Goal: Transaction & Acquisition: Book appointment/travel/reservation

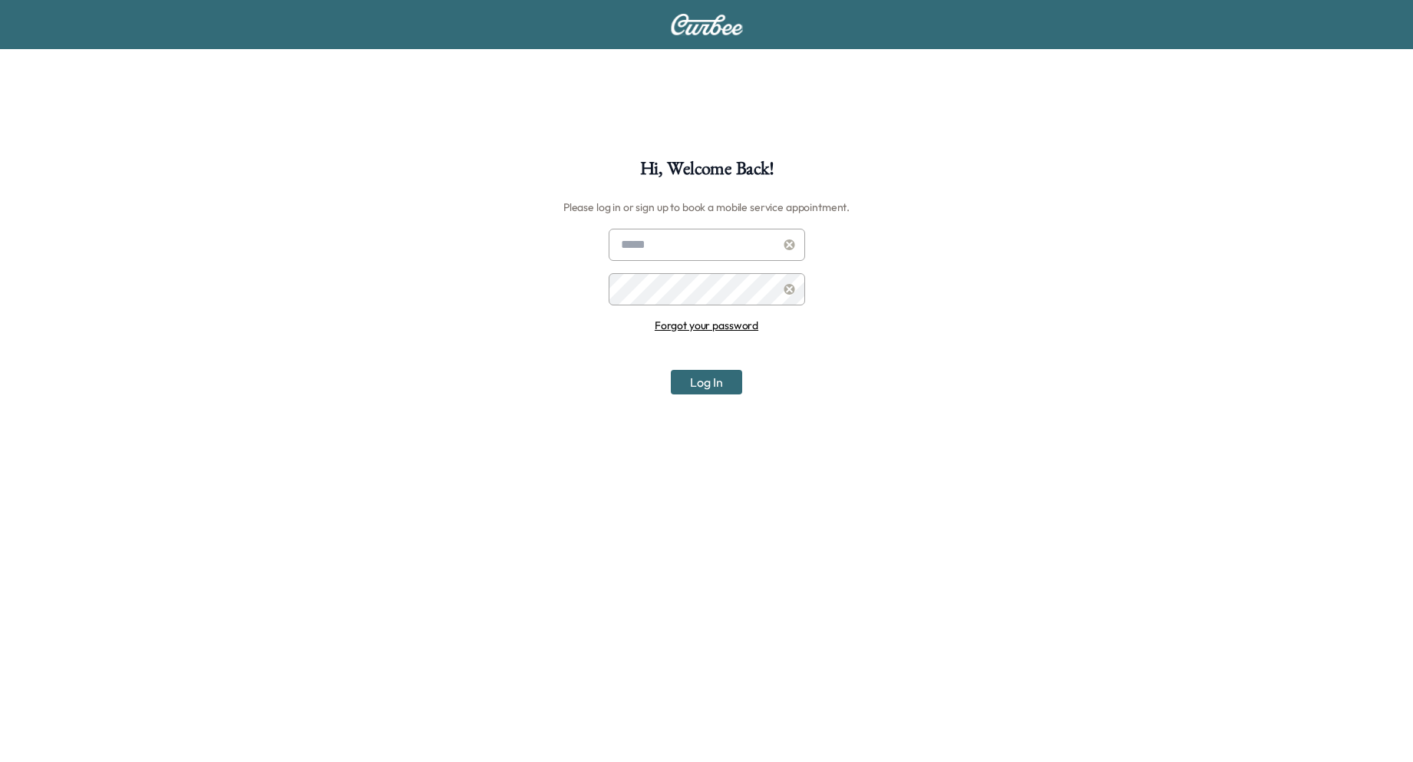
type input "**********"
click at [725, 392] on button "Log In" at bounding box center [706, 382] width 71 height 25
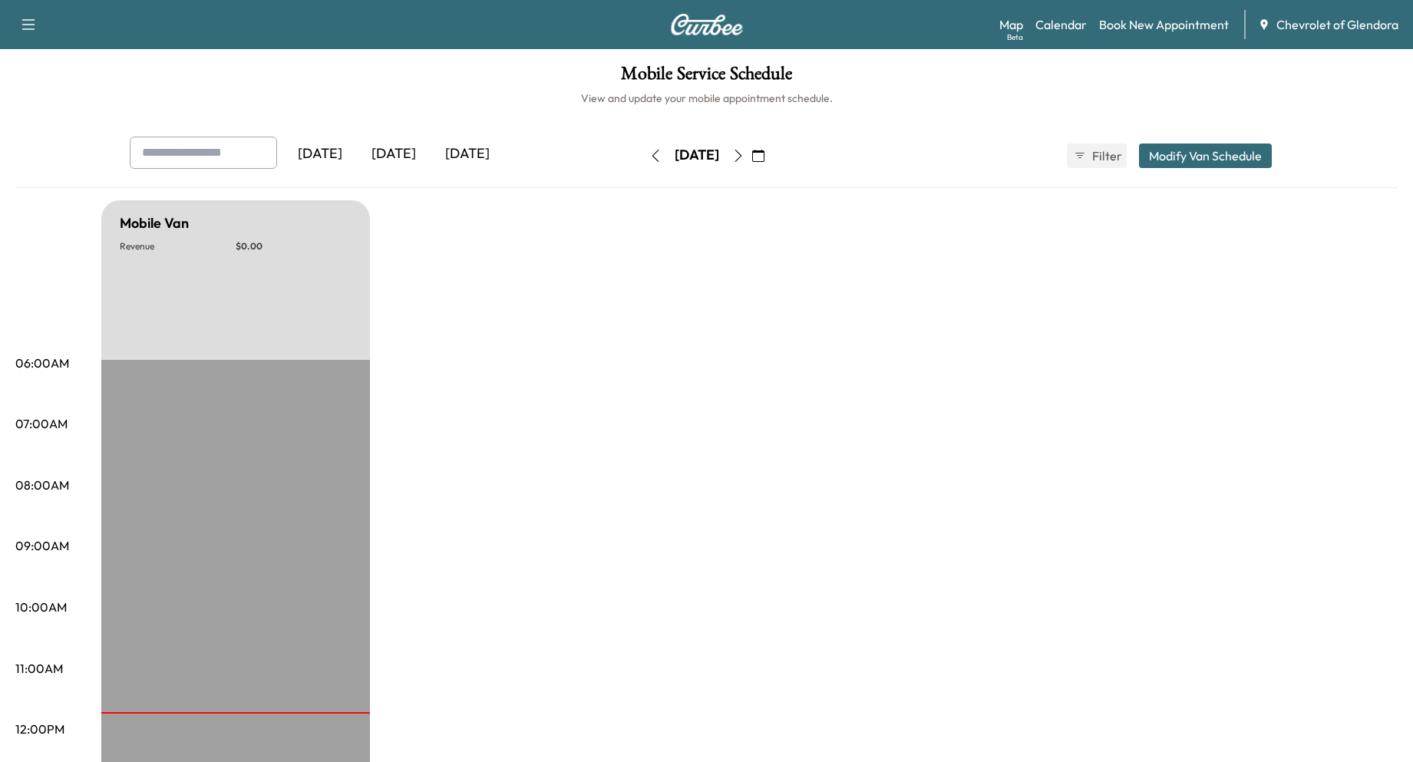
click at [1220, 164] on button "Modify Van Schedule" at bounding box center [1205, 156] width 133 height 25
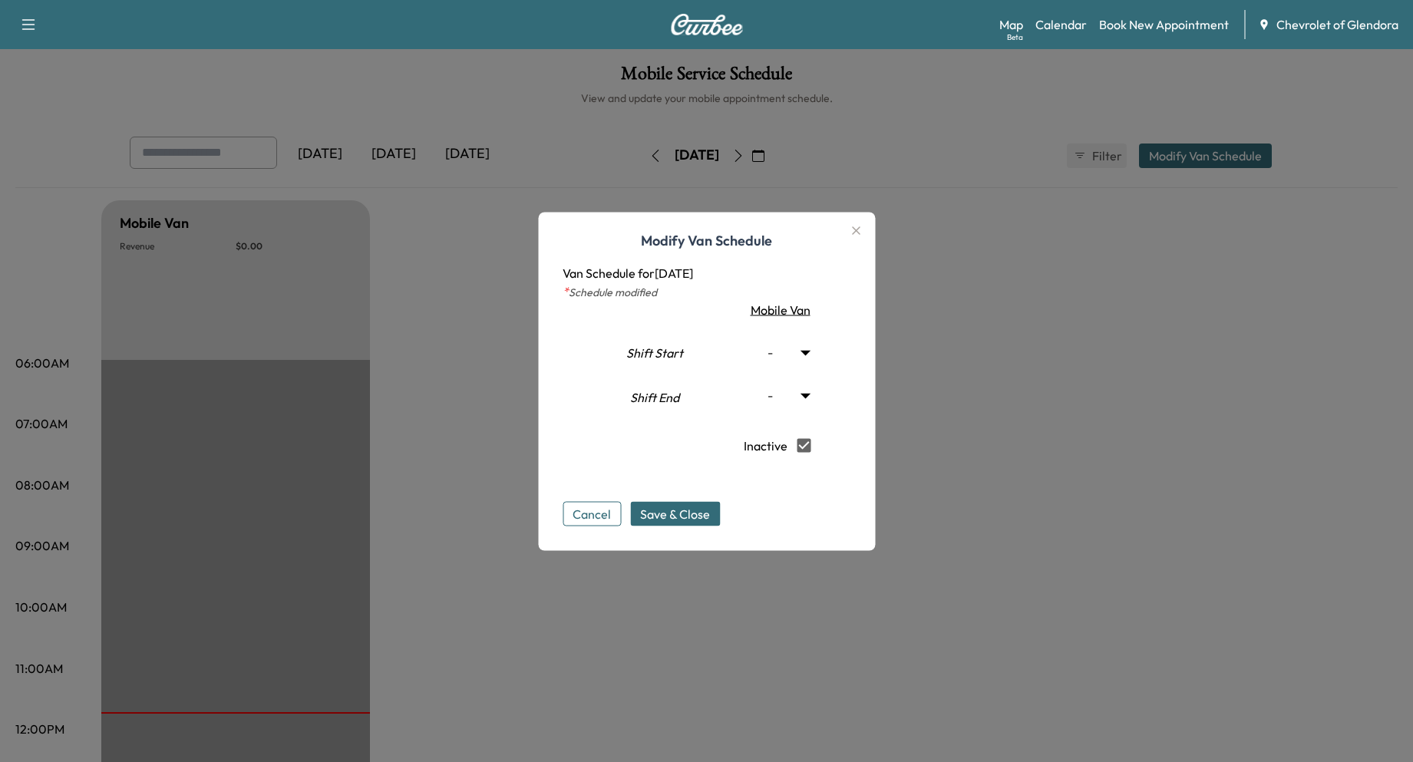
click at [1074, 330] on div at bounding box center [706, 381] width 1413 height 762
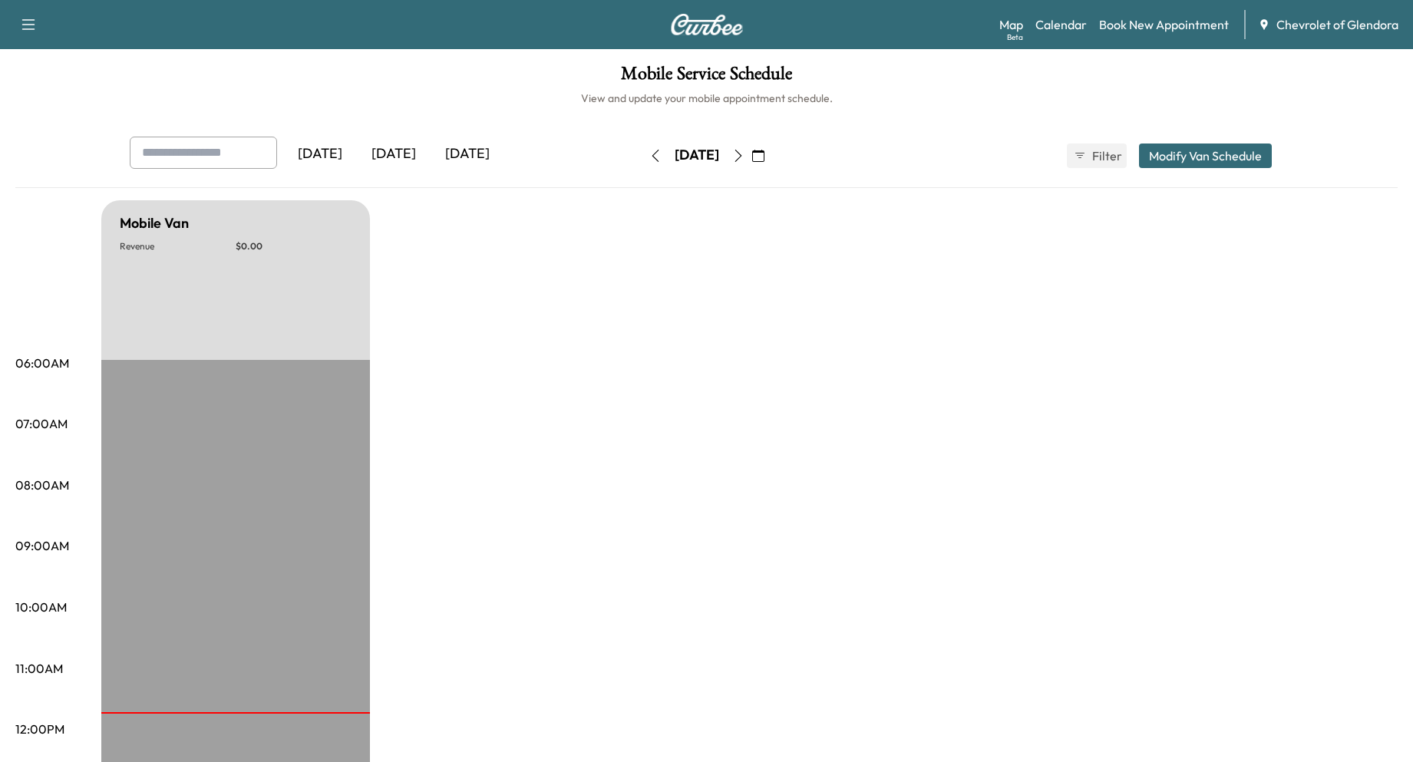
click at [28, 30] on icon "button" at bounding box center [28, 24] width 18 height 18
click at [1003, 339] on div "Mobile Van Revenue $ 0.00 EST Start" at bounding box center [749, 776] width 1297 height 1152
click at [1193, 28] on link "Book New Appointment" at bounding box center [1164, 24] width 130 height 18
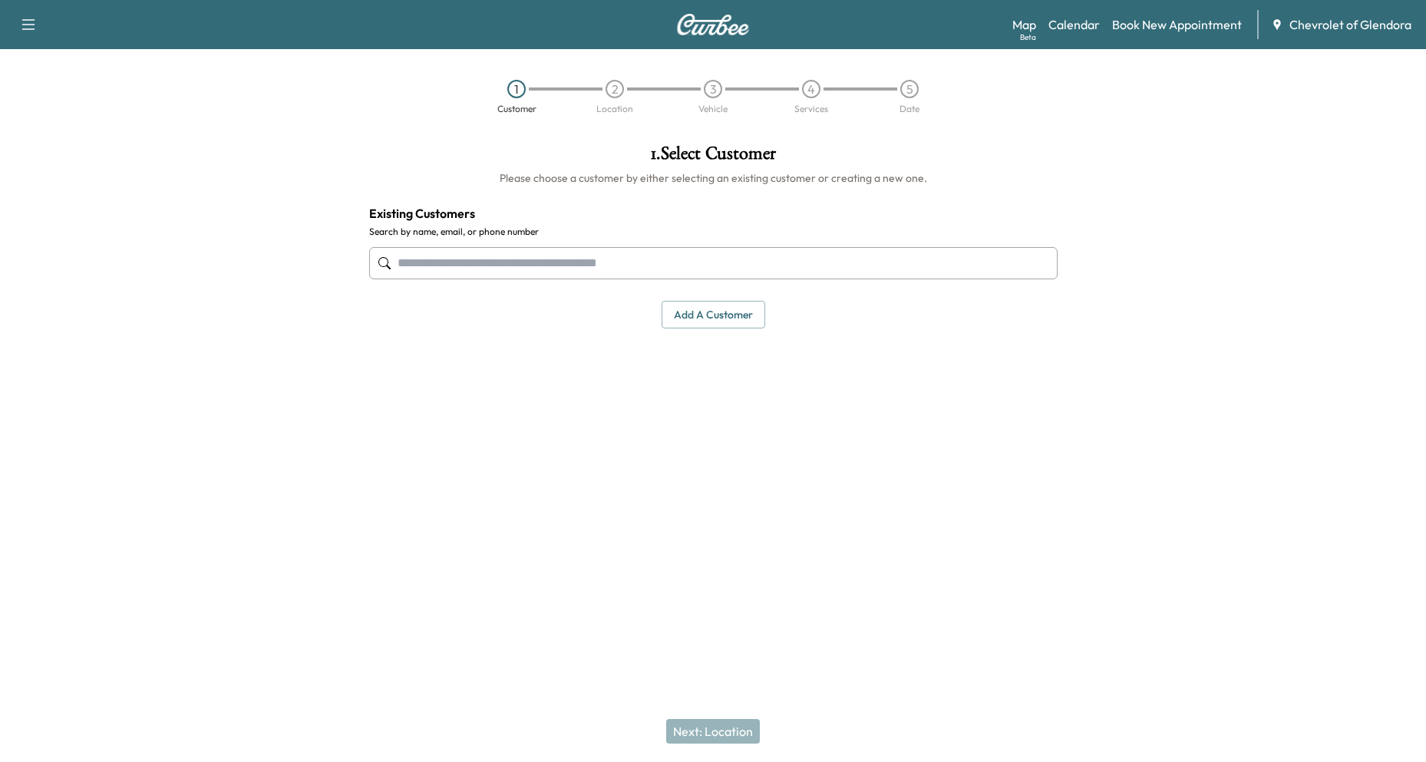
click at [792, 256] on input "text" at bounding box center [713, 263] width 689 height 32
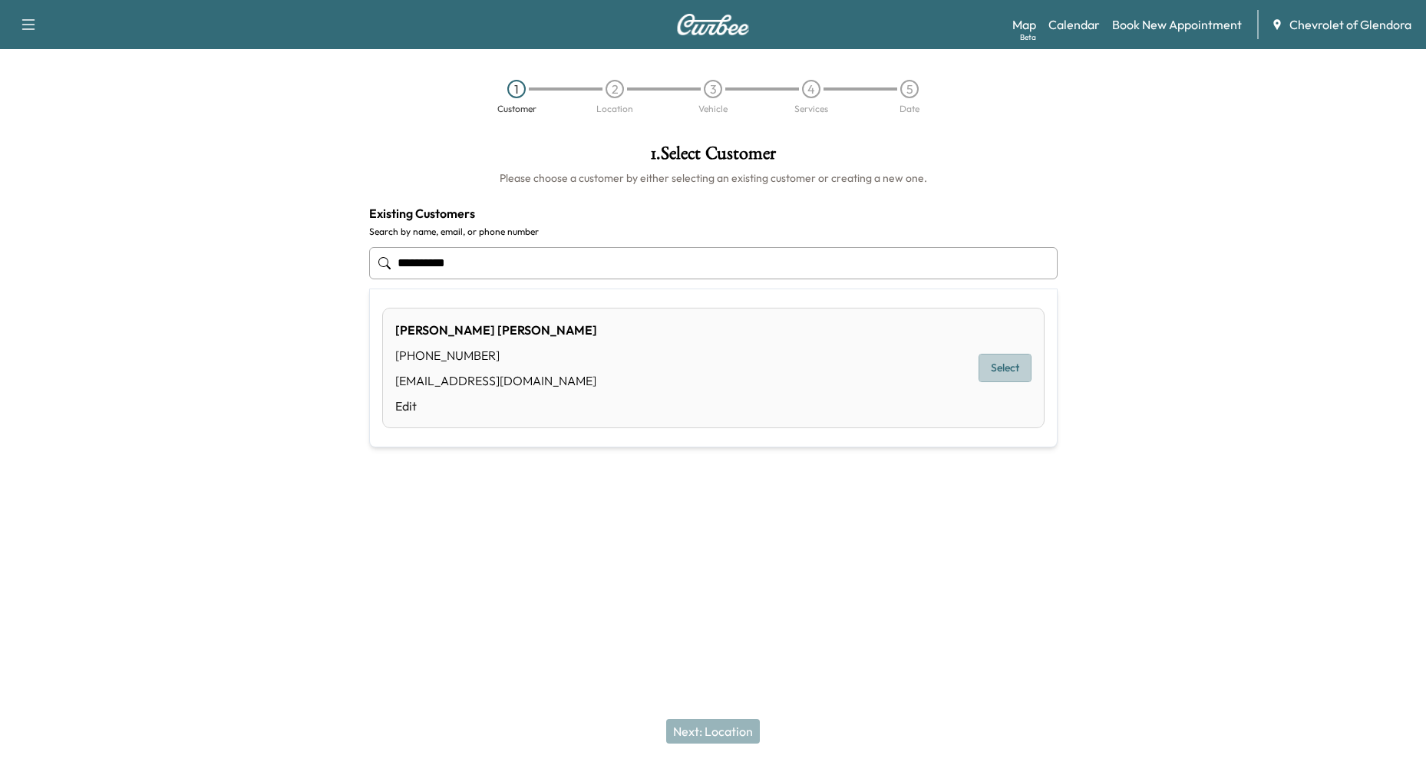
click at [1024, 369] on button "Select" at bounding box center [1005, 368] width 53 height 28
type input "**********"
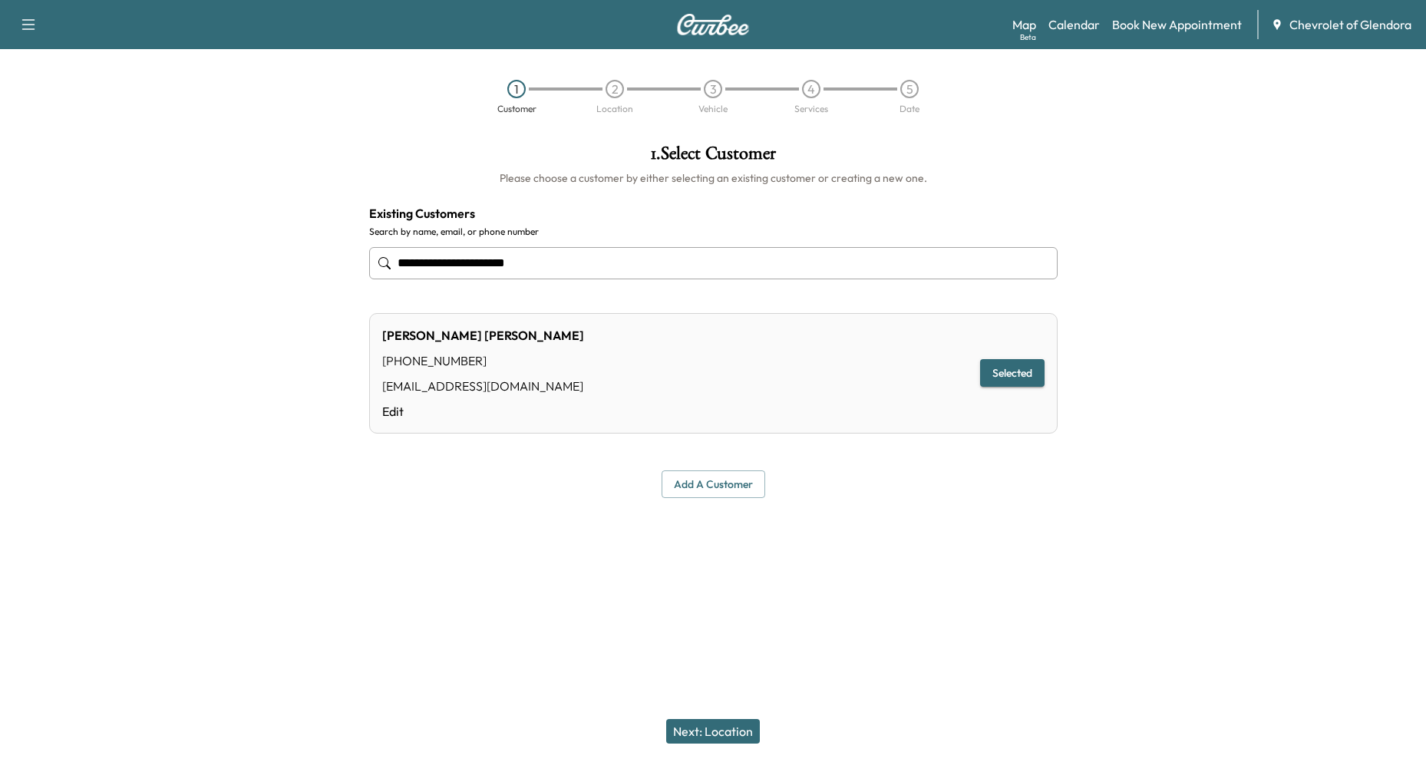
click at [715, 735] on button "Next: Location" at bounding box center [713, 731] width 94 height 25
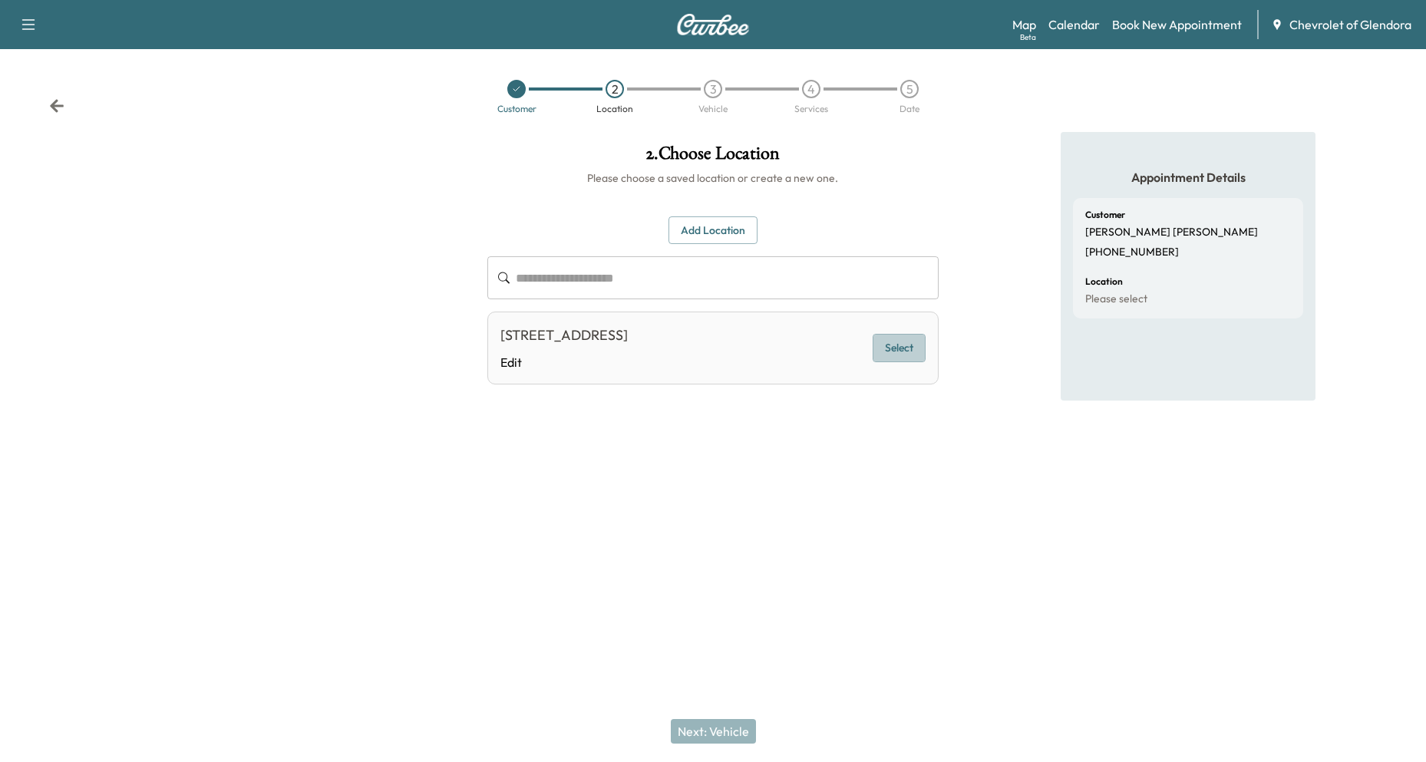
click at [903, 343] on button "Select" at bounding box center [899, 348] width 53 height 28
click at [731, 726] on button "Next: Vehicle" at bounding box center [713, 731] width 85 height 25
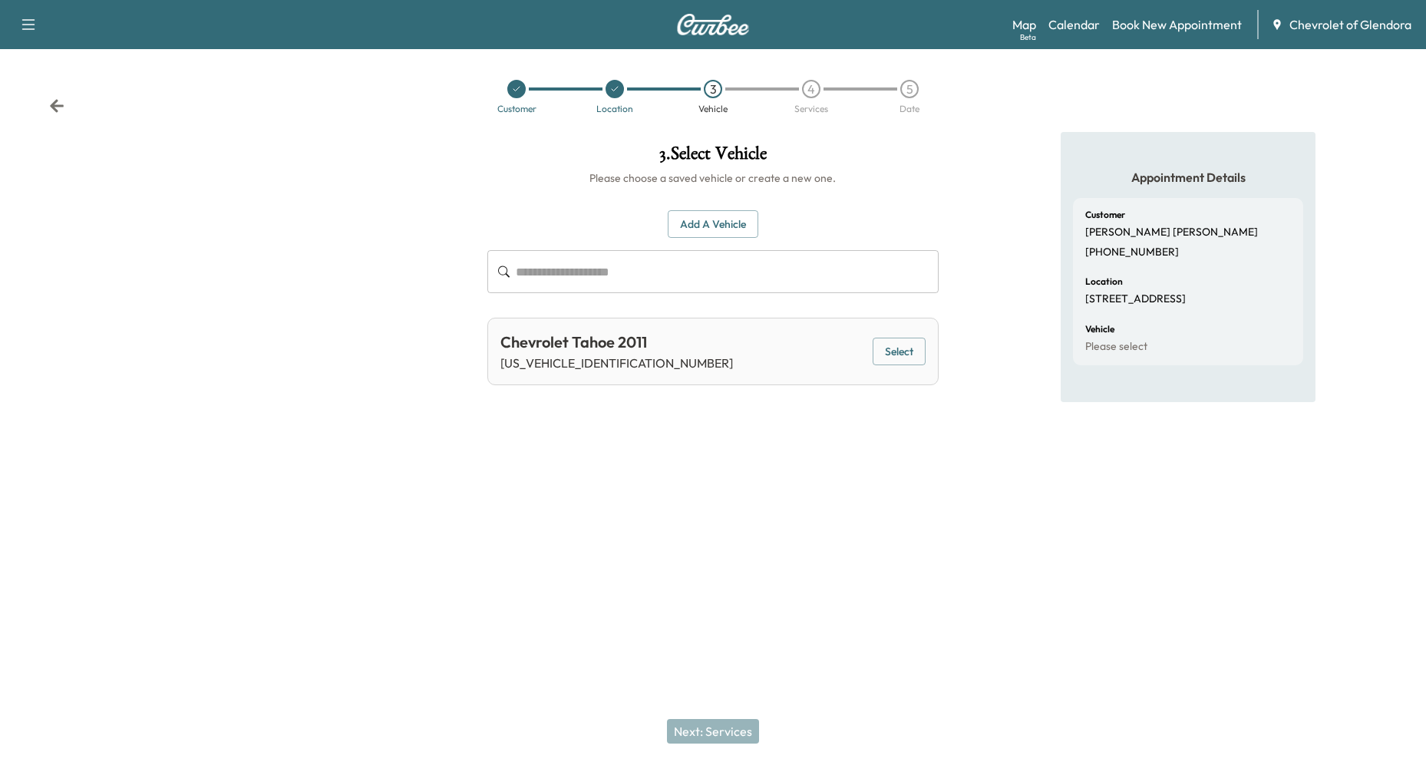
click at [892, 349] on button "Select" at bounding box center [899, 352] width 53 height 28
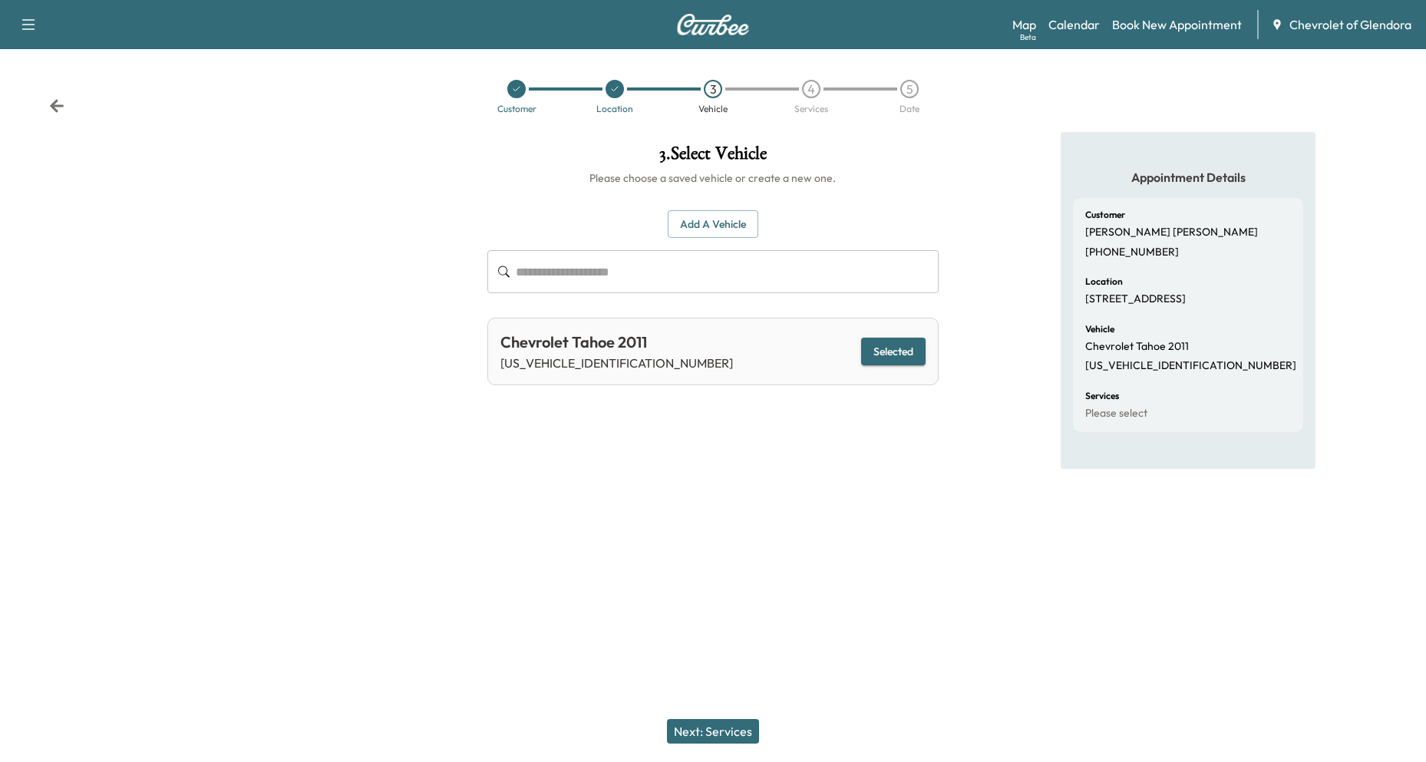
click at [725, 735] on button "Next: Services" at bounding box center [713, 731] width 92 height 25
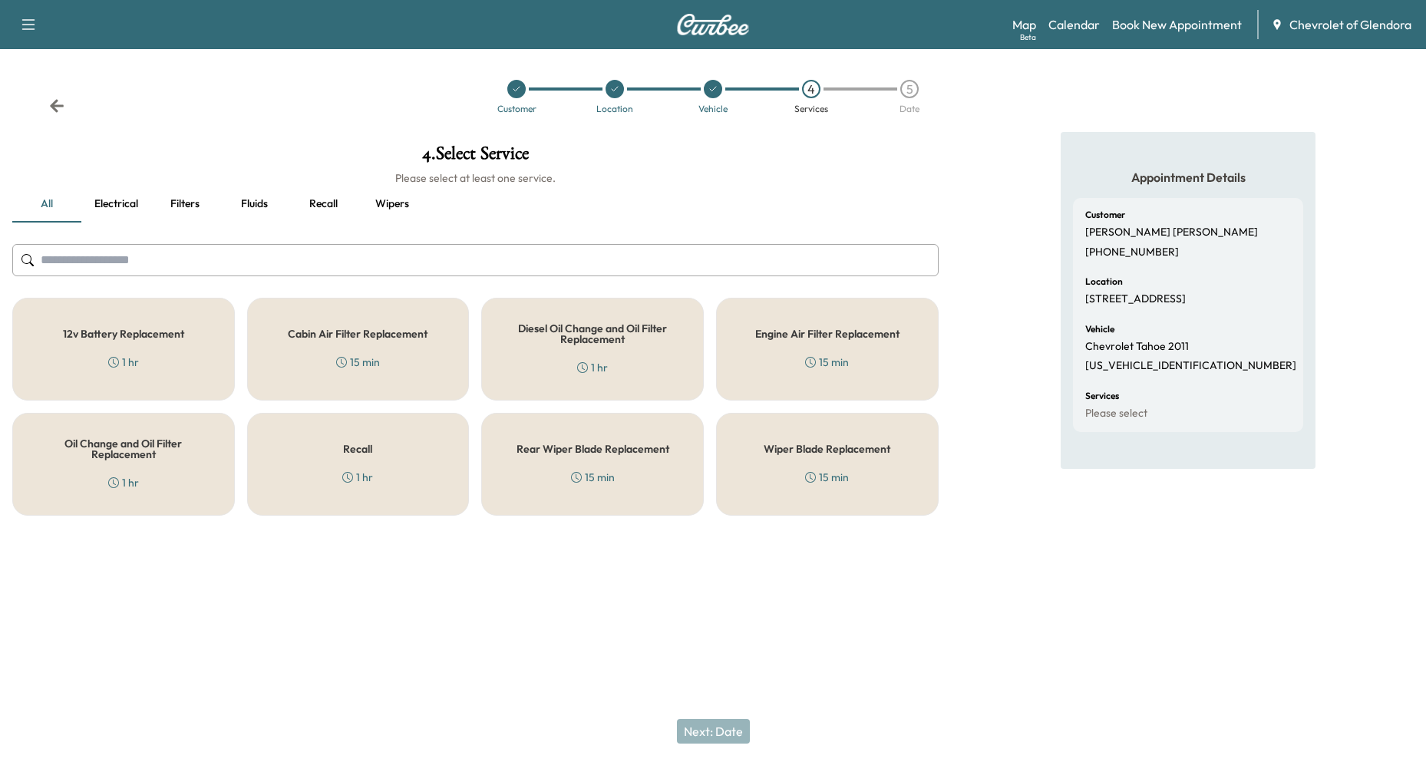
click at [1046, 289] on div "Appointment Details Customer [PERSON_NAME] [PHONE_NUMBER] Location [STREET_ADDR…" at bounding box center [1188, 330] width 475 height 396
